Goal: Task Accomplishment & Management: Manage account settings

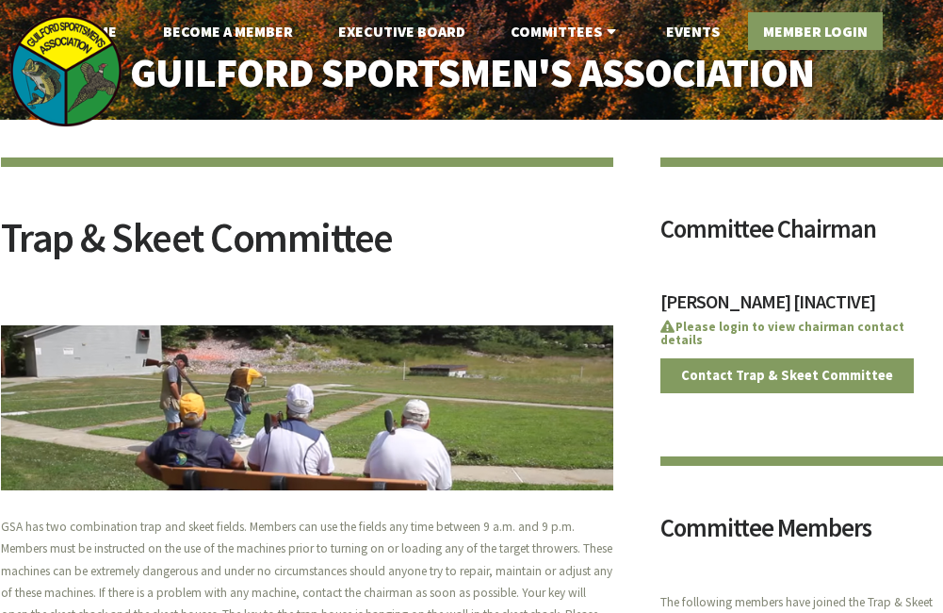
click at [812, 13] on link "Member Login" at bounding box center [815, 31] width 135 height 38
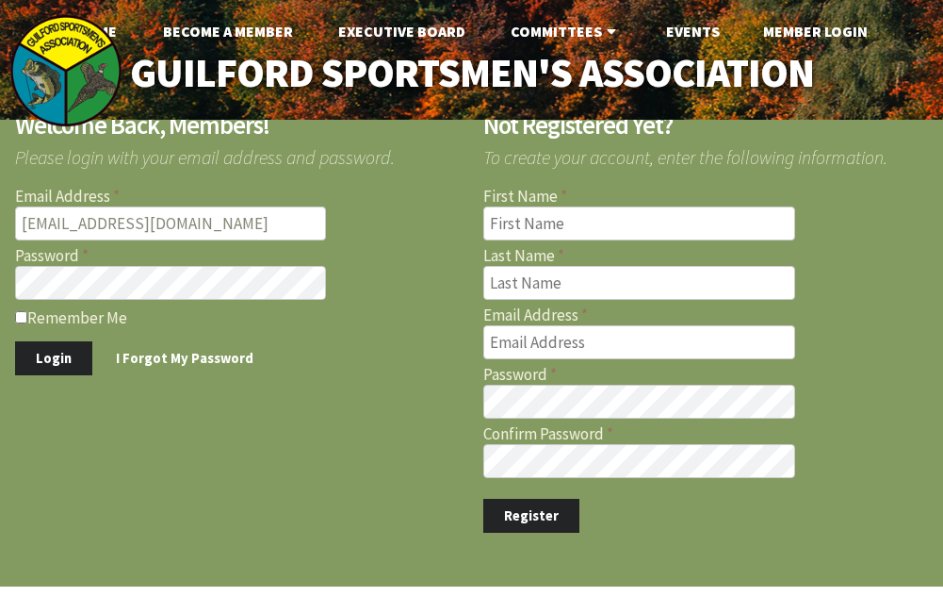
type input "[EMAIL_ADDRESS][DOMAIN_NAME]"
click at [54, 352] on button "Login" at bounding box center [53, 358] width 77 height 35
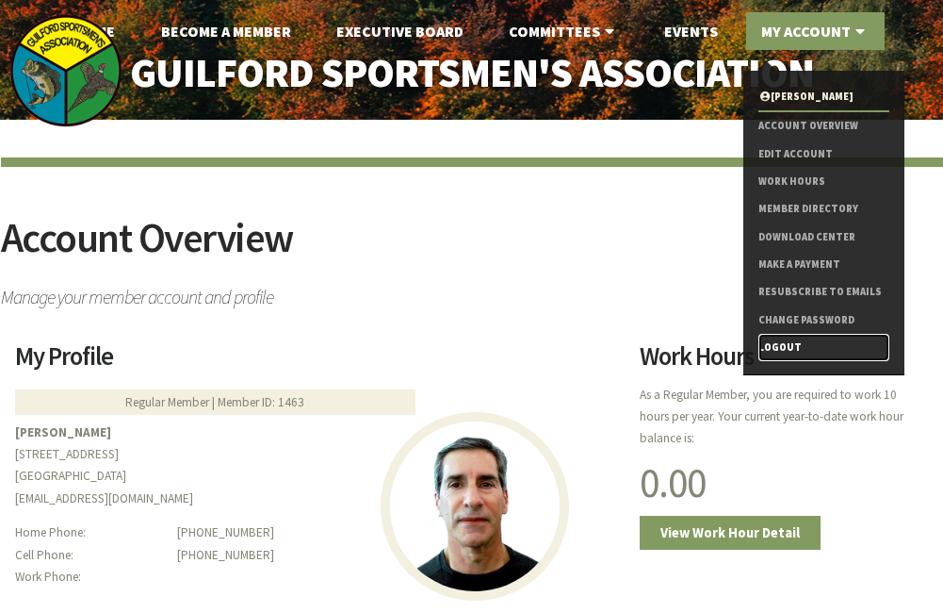
click at [779, 344] on link "Logout" at bounding box center [824, 347] width 131 height 27
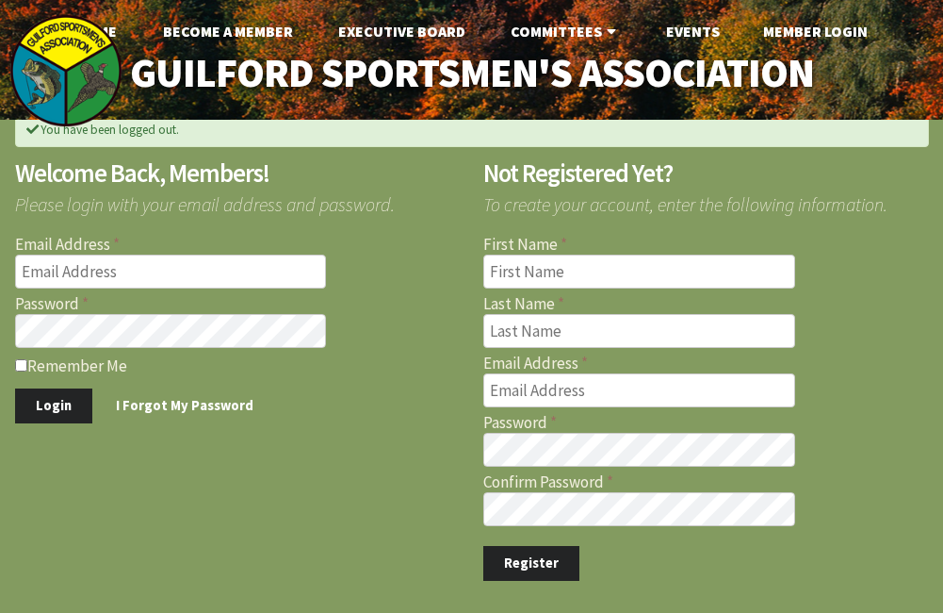
click at [151, 269] on input "Email Address" at bounding box center [171, 271] width 312 height 34
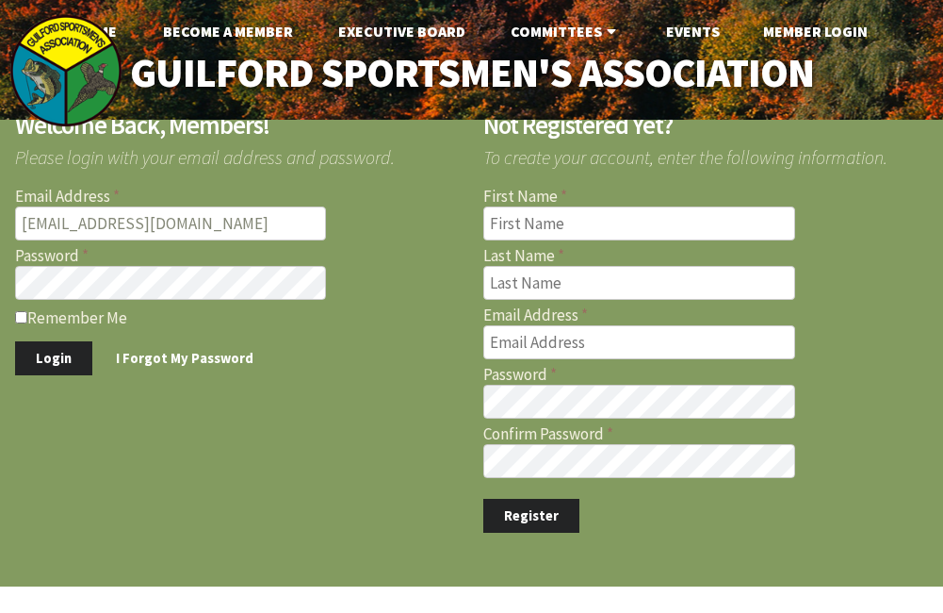
type input "briank7212@gmail.com"
click at [369, 206] on form "Email Address briank7212@gmail.com Password Remember Me Login I Forgot My Passw…" at bounding box center [238, 282] width 446 height 187
click at [53, 353] on button "Login" at bounding box center [53, 358] width 77 height 35
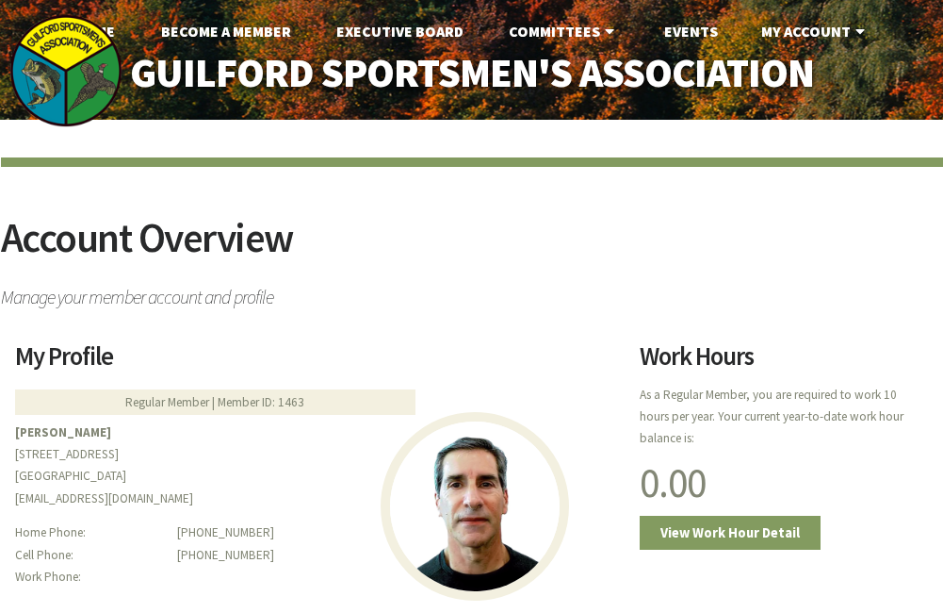
scroll to position [238, 0]
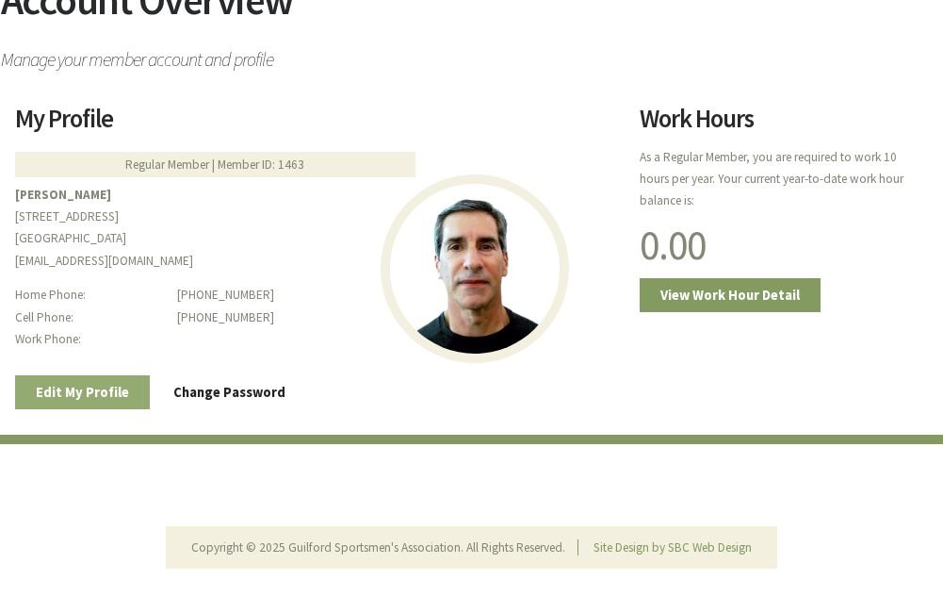
click at [121, 387] on link "Edit My Profile" at bounding box center [82, 392] width 135 height 35
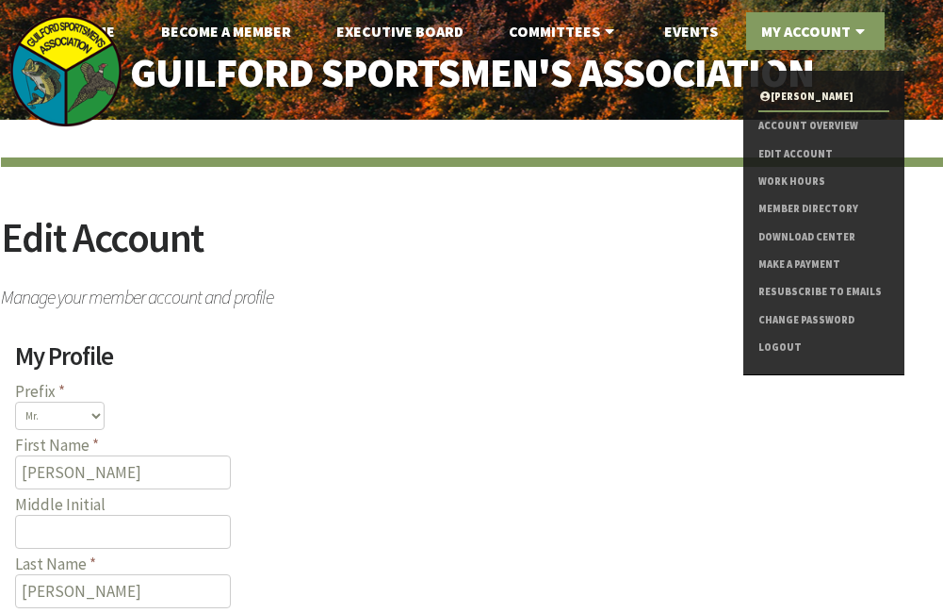
click at [804, 35] on link "My Account" at bounding box center [815, 31] width 139 height 38
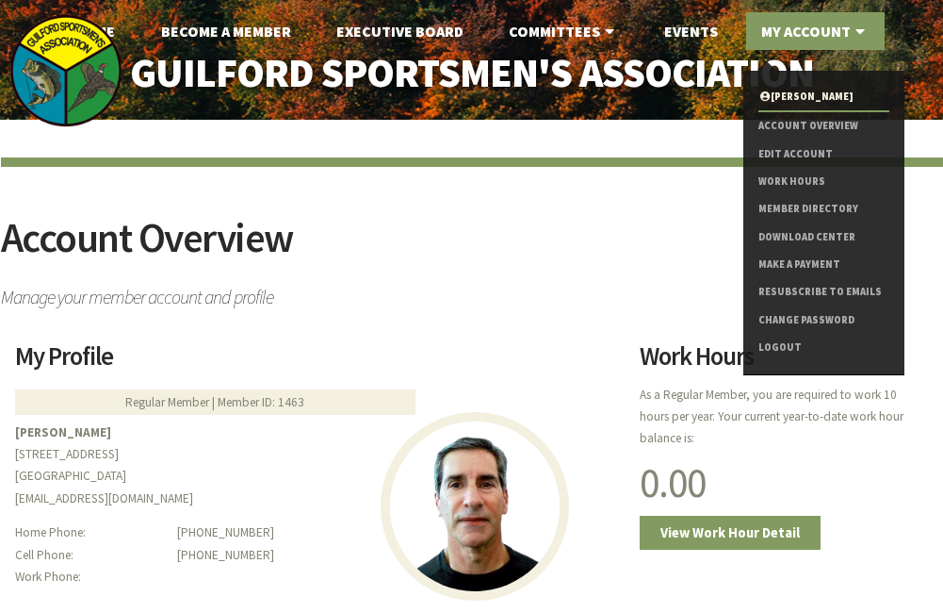
click at [854, 29] on icon at bounding box center [860, 31] width 19 height 15
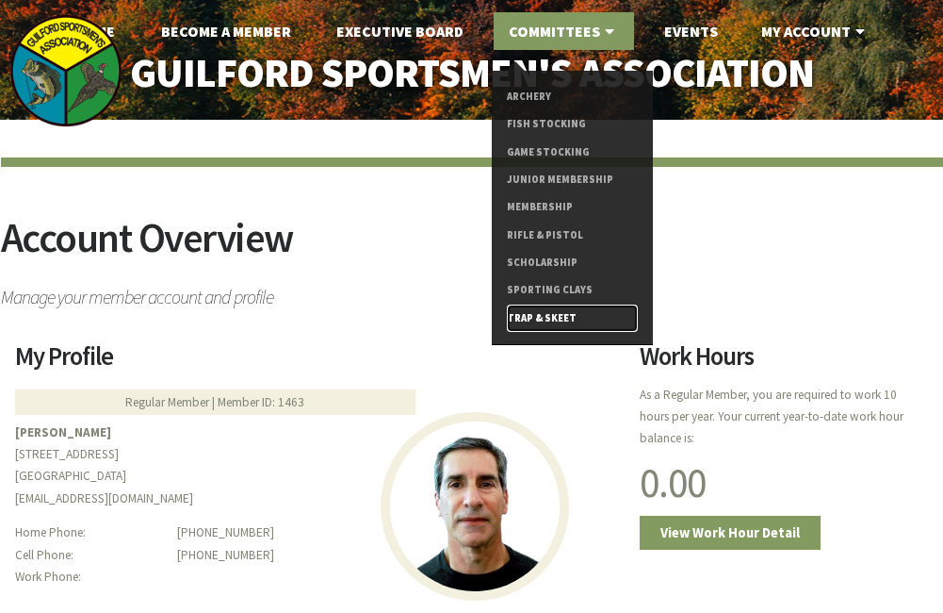
click at [536, 320] on link "Trap & Skeet" at bounding box center [572, 317] width 131 height 27
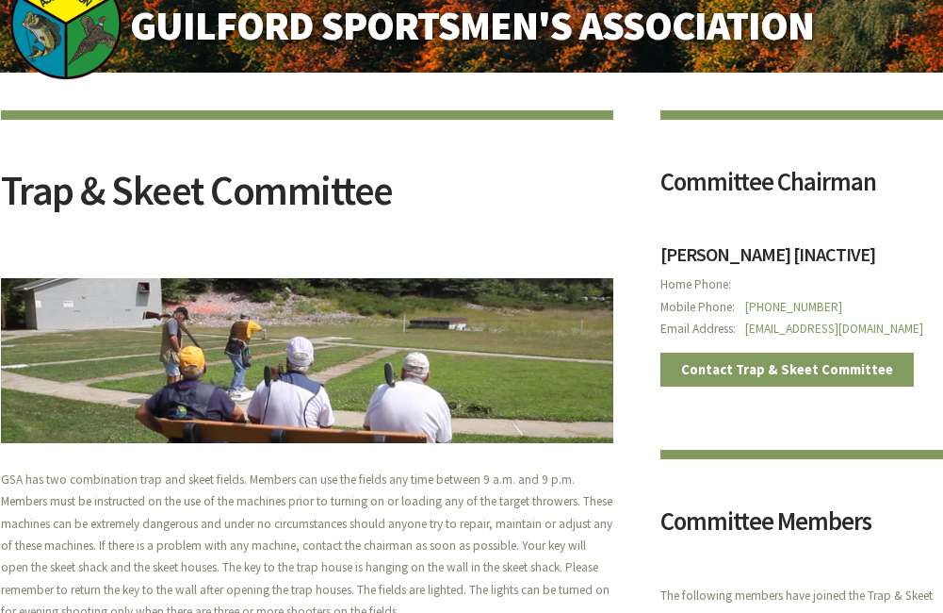
scroll to position [94, 0]
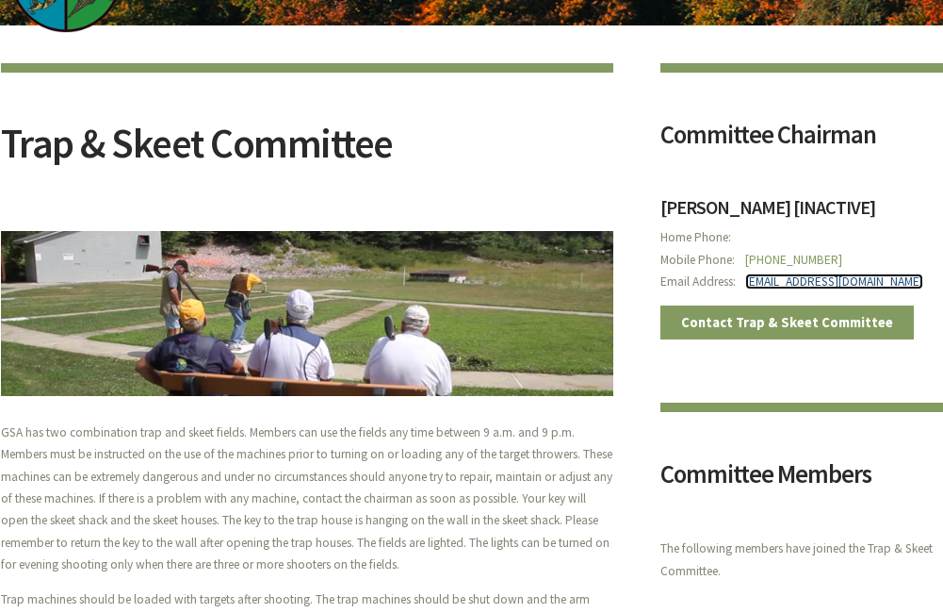
click at [795, 285] on link "philipcnewton@gmail.com" at bounding box center [835, 281] width 178 height 16
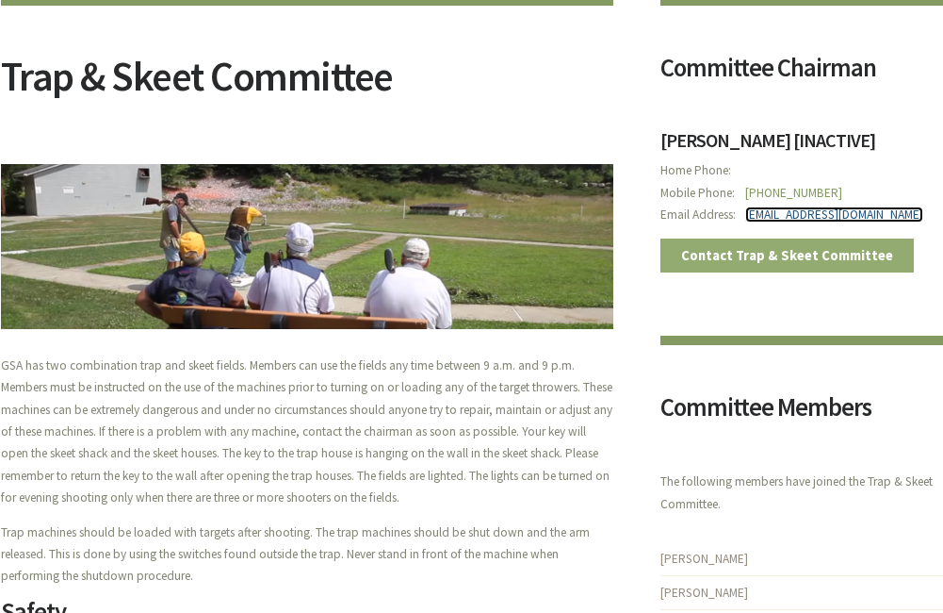
scroll to position [0, 0]
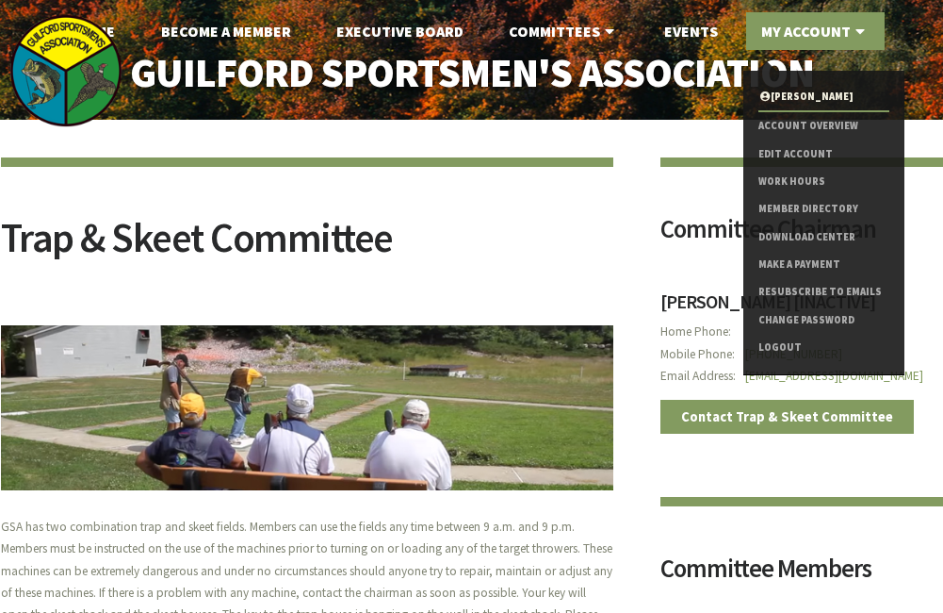
click at [844, 33] on link "My Account" at bounding box center [815, 31] width 139 height 38
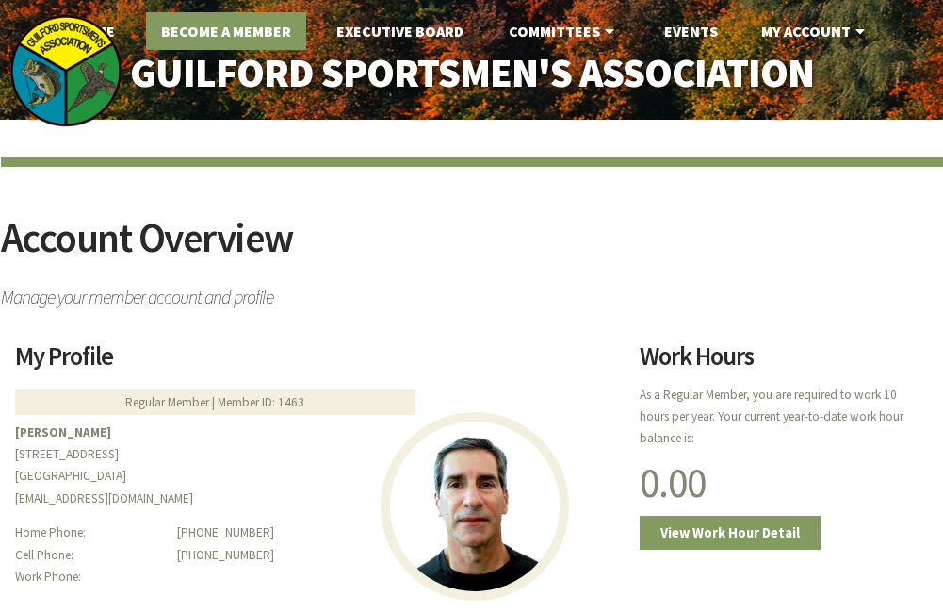
click at [206, 32] on link "Become A Member" at bounding box center [226, 31] width 160 height 38
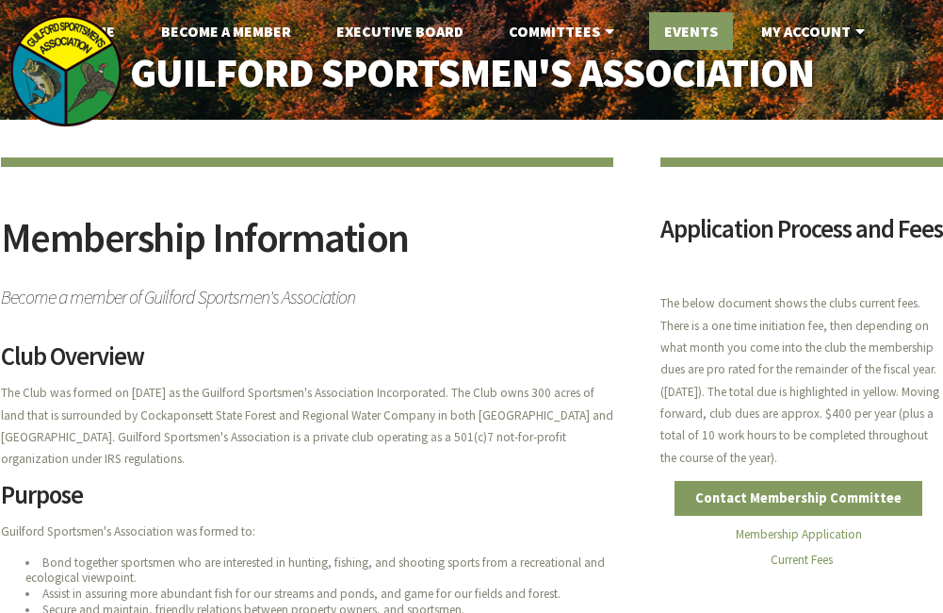
click at [673, 37] on link "Events" at bounding box center [691, 31] width 84 height 38
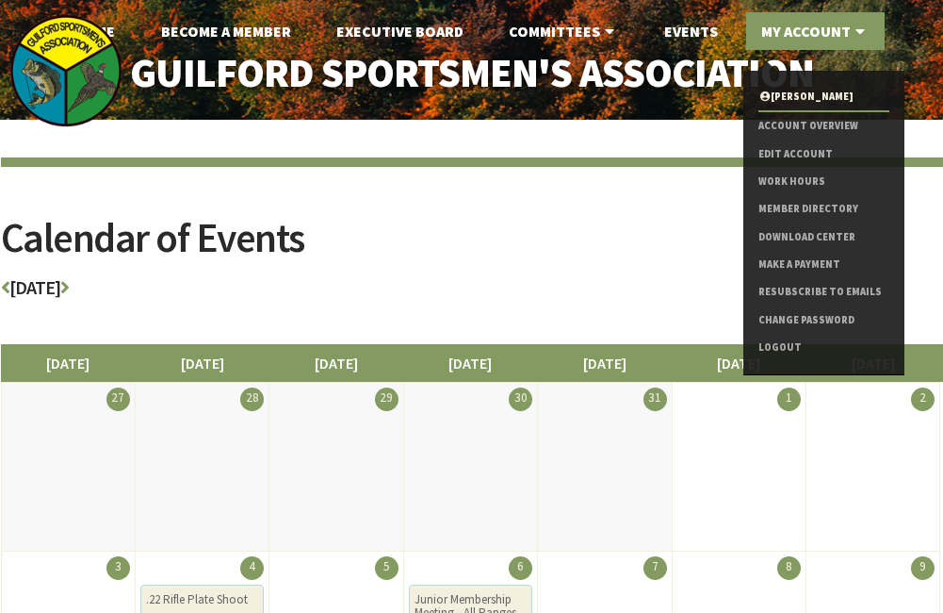
click at [826, 25] on link "My Account" at bounding box center [815, 31] width 139 height 38
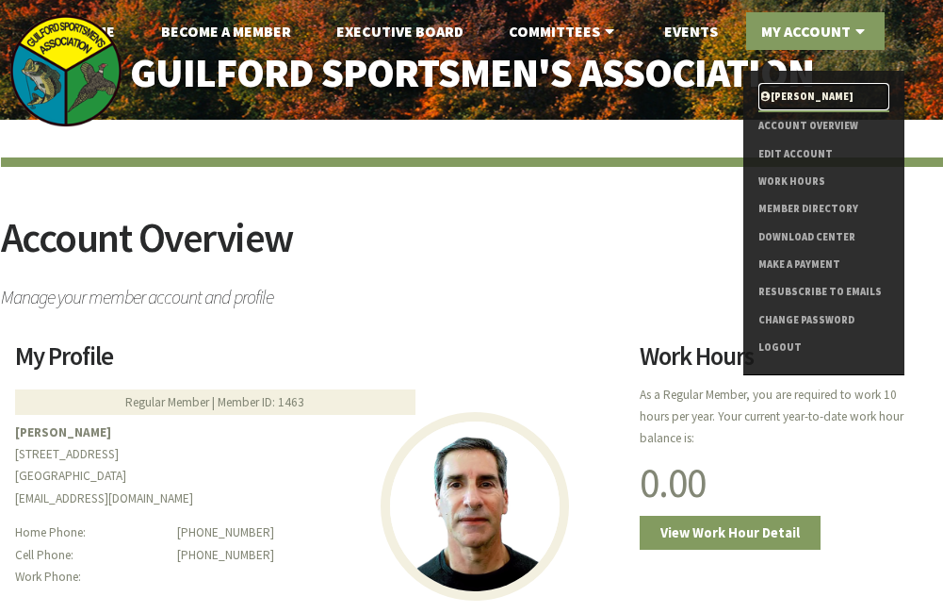
click at [796, 99] on link "[PERSON_NAME]" at bounding box center [824, 96] width 131 height 27
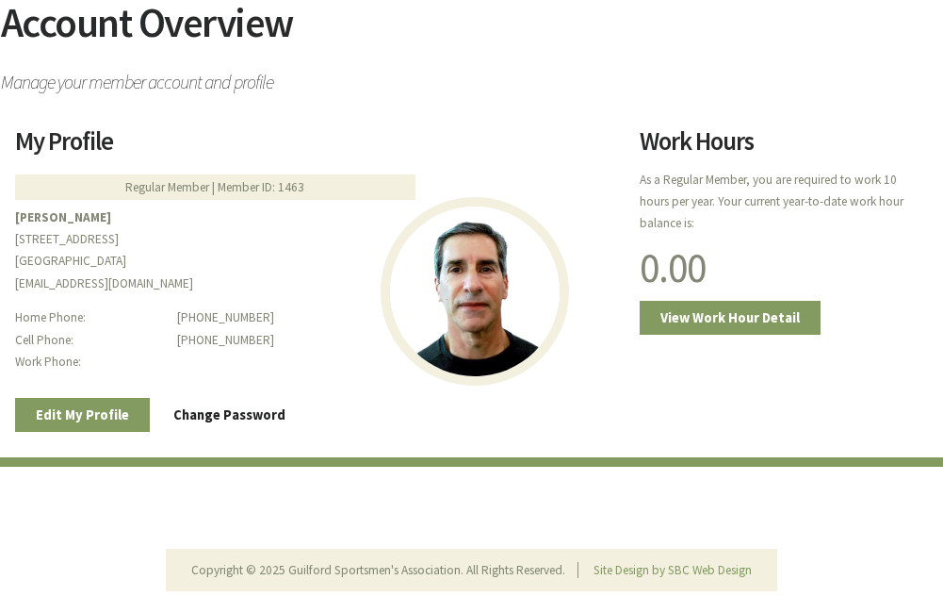
scroll to position [238, 0]
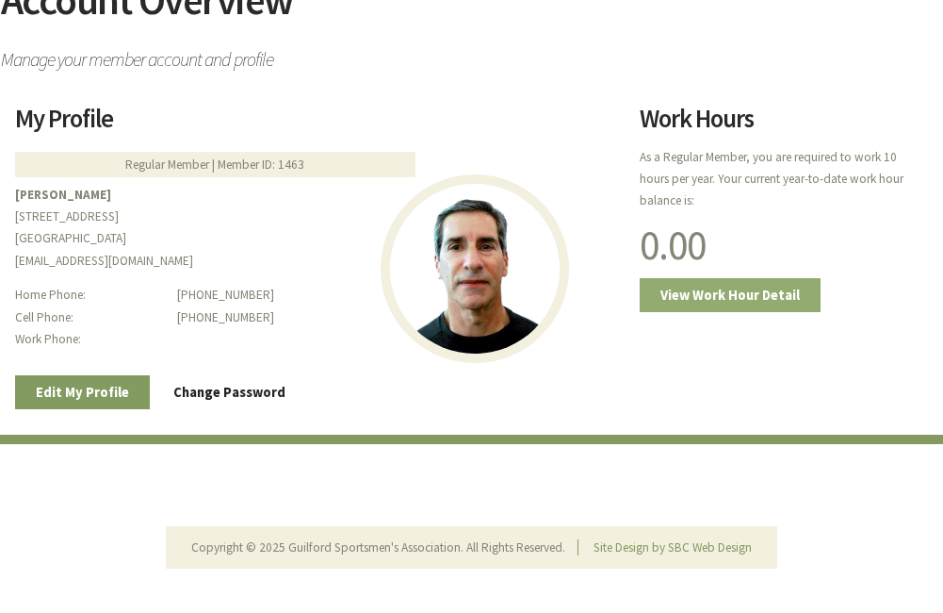
click at [677, 288] on link "View Work Hour Detail" at bounding box center [730, 295] width 181 height 35
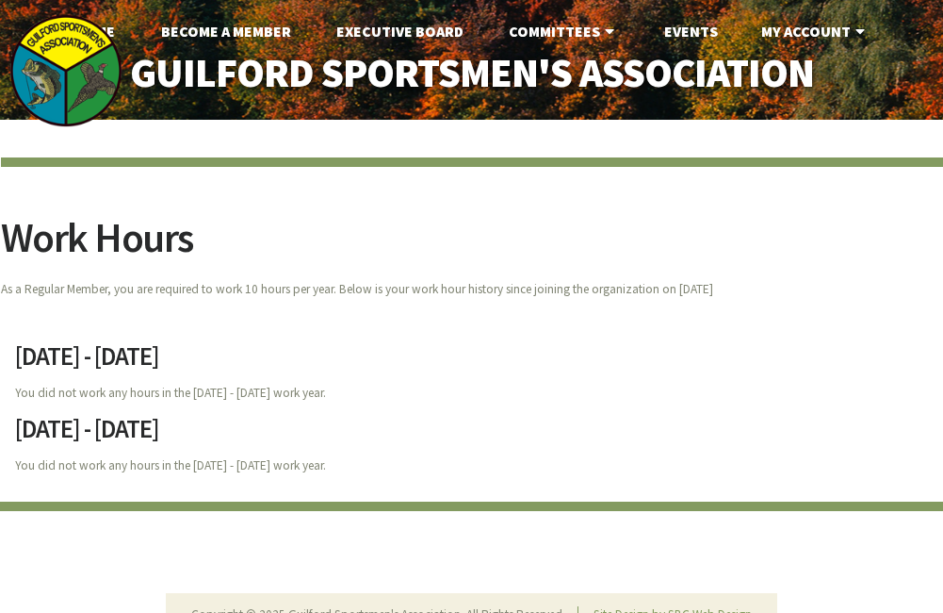
click at [642, 210] on article "Work Hours As a Regular Member, you are required to work 10 hours per year. Bel…" at bounding box center [472, 247] width 943 height 181
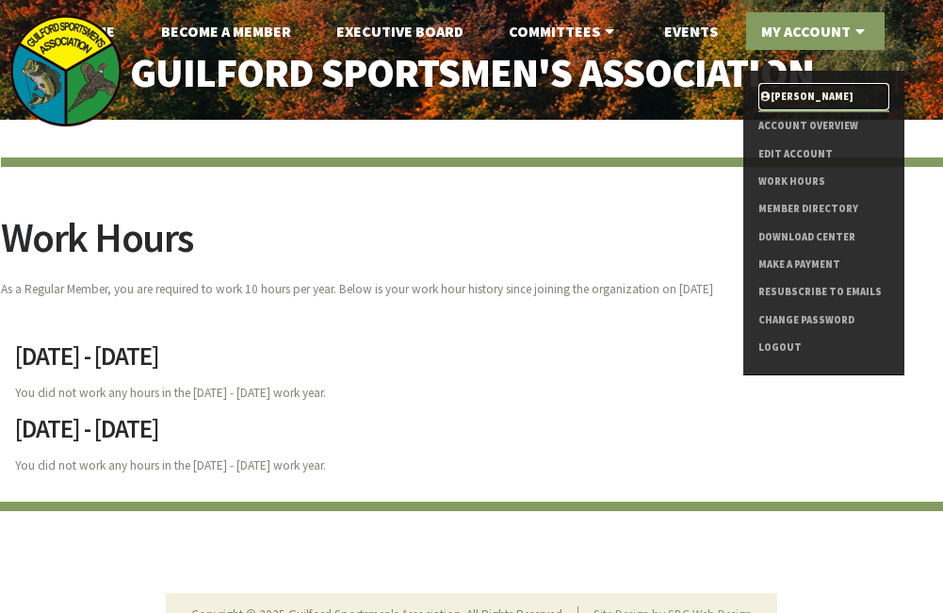
click at [782, 101] on link "[PERSON_NAME]" at bounding box center [824, 96] width 131 height 27
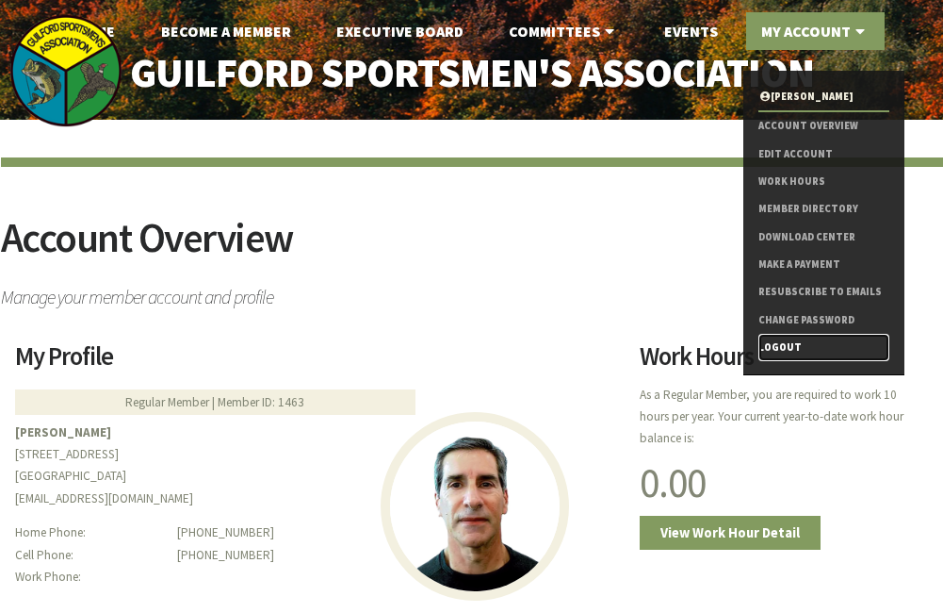
click at [762, 346] on link "Logout" at bounding box center [824, 347] width 131 height 27
